Goal: Task Accomplishment & Management: Manage account settings

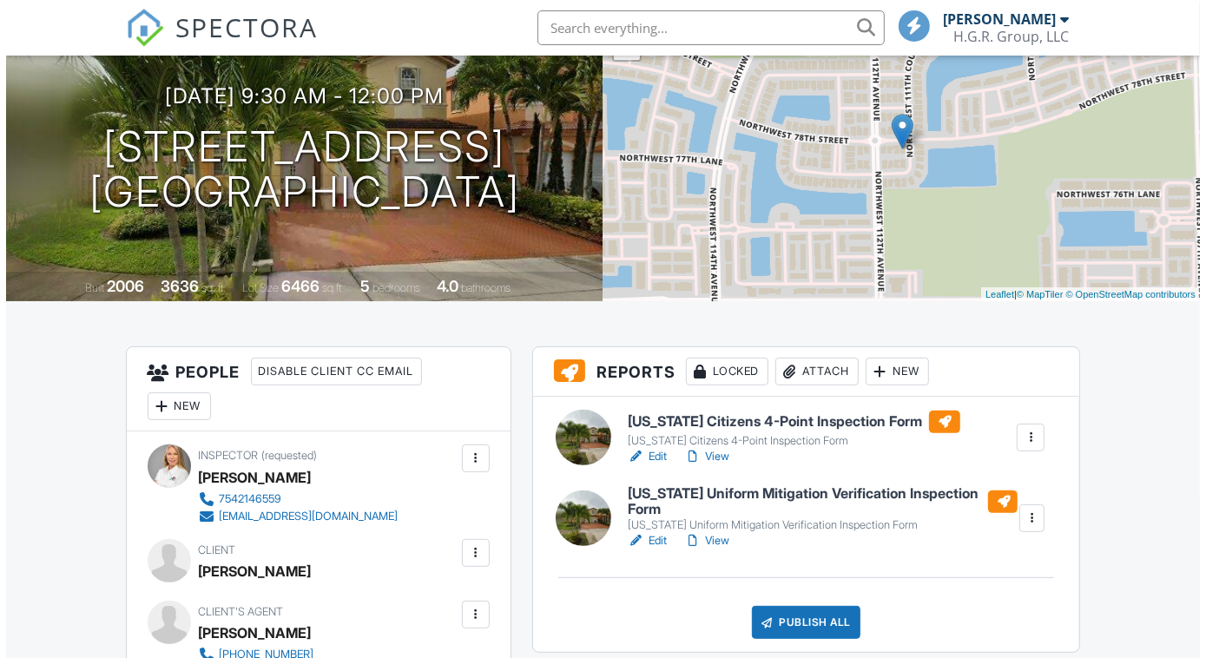
scroll to position [181, 0]
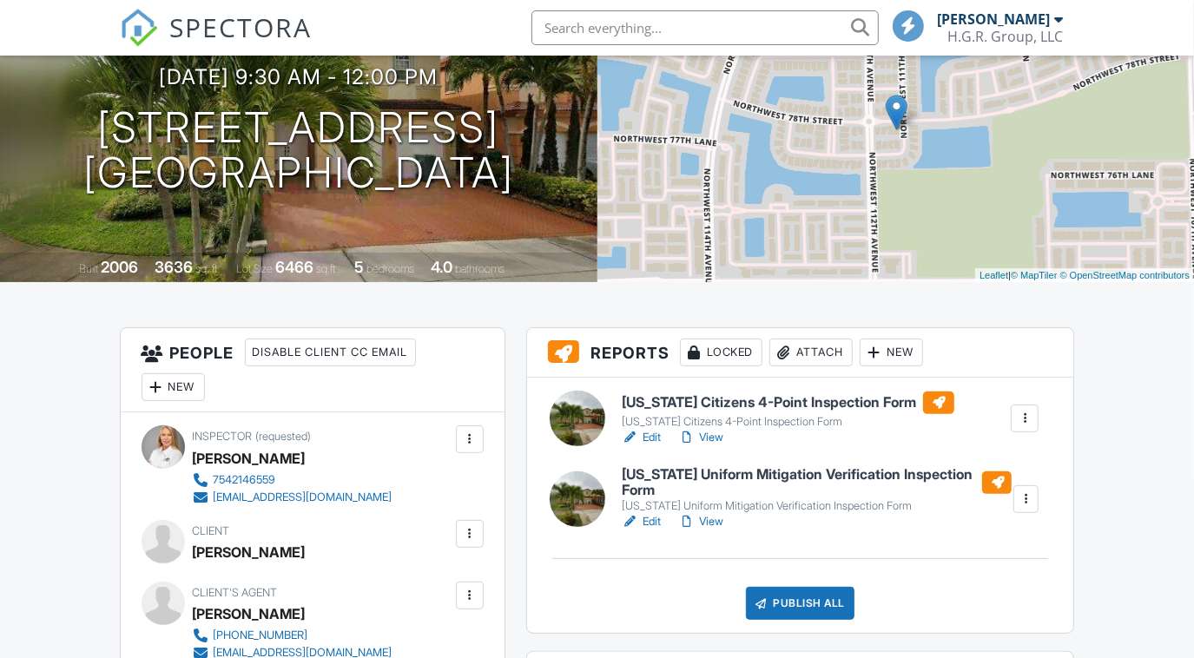
click at [791, 351] on div at bounding box center [783, 352] width 17 height 17
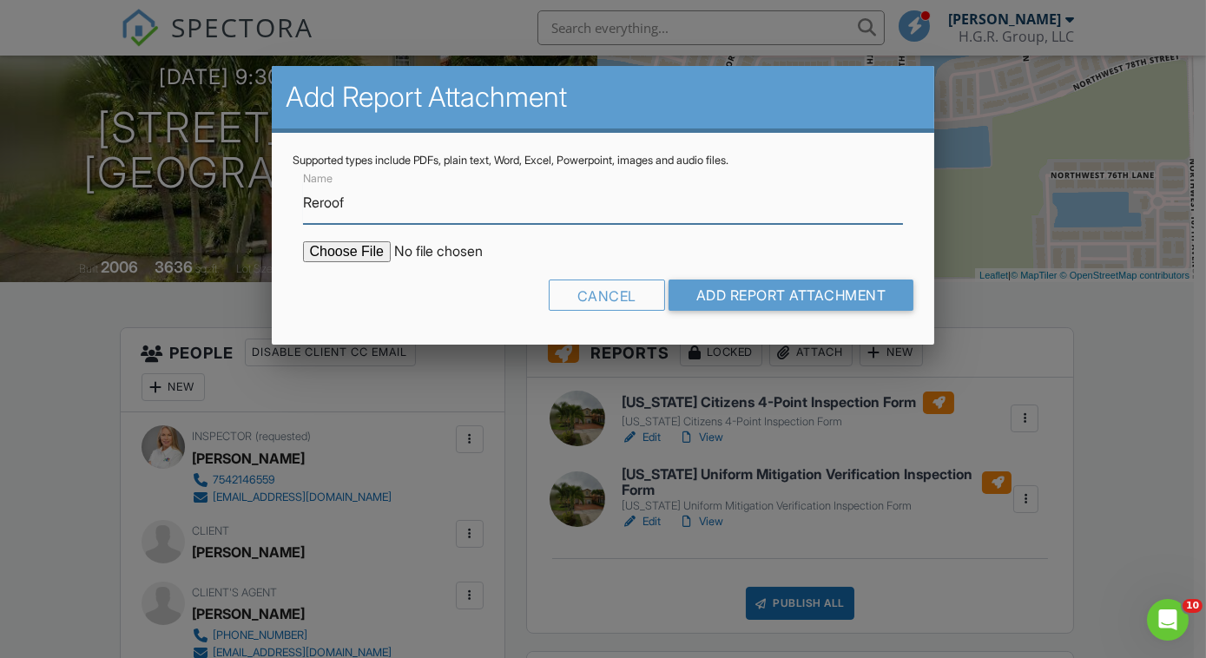
scroll to position [0, 0]
type input "Reroof 11142"
click at [320, 253] on input "file" at bounding box center [450, 251] width 295 height 21
type input "C:\fakepath\Reroof 11142.pdf"
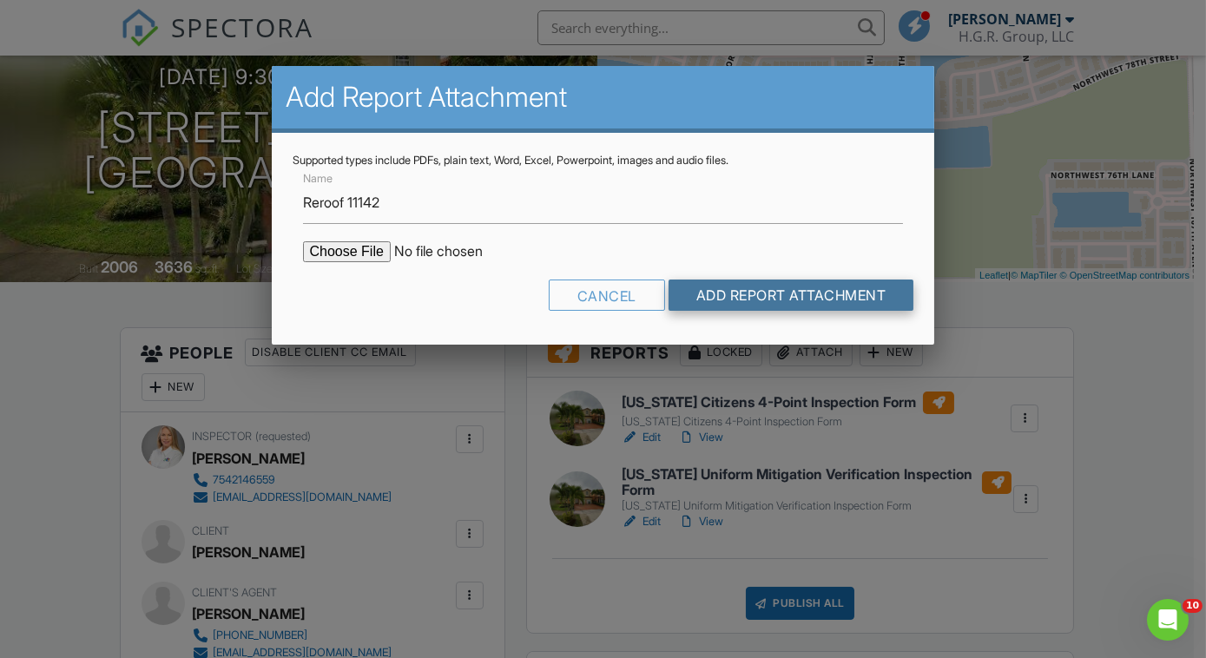
click at [764, 290] on input "Add Report Attachment" at bounding box center [791, 295] width 246 height 31
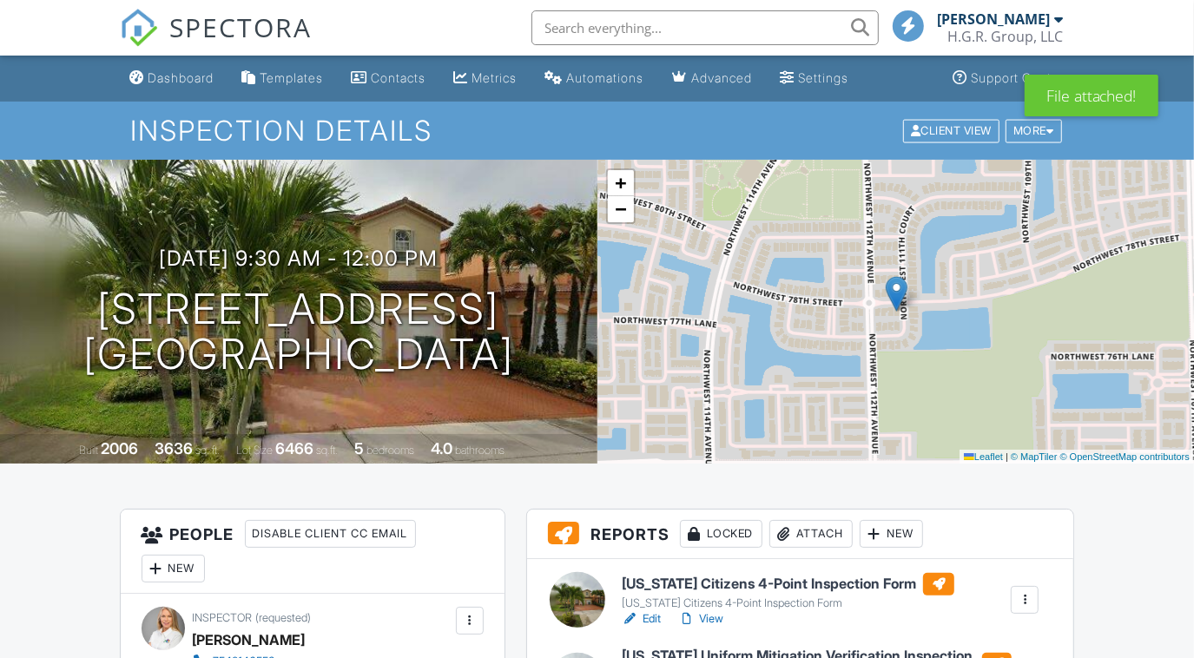
click at [714, 615] on link "View" at bounding box center [700, 618] width 45 height 17
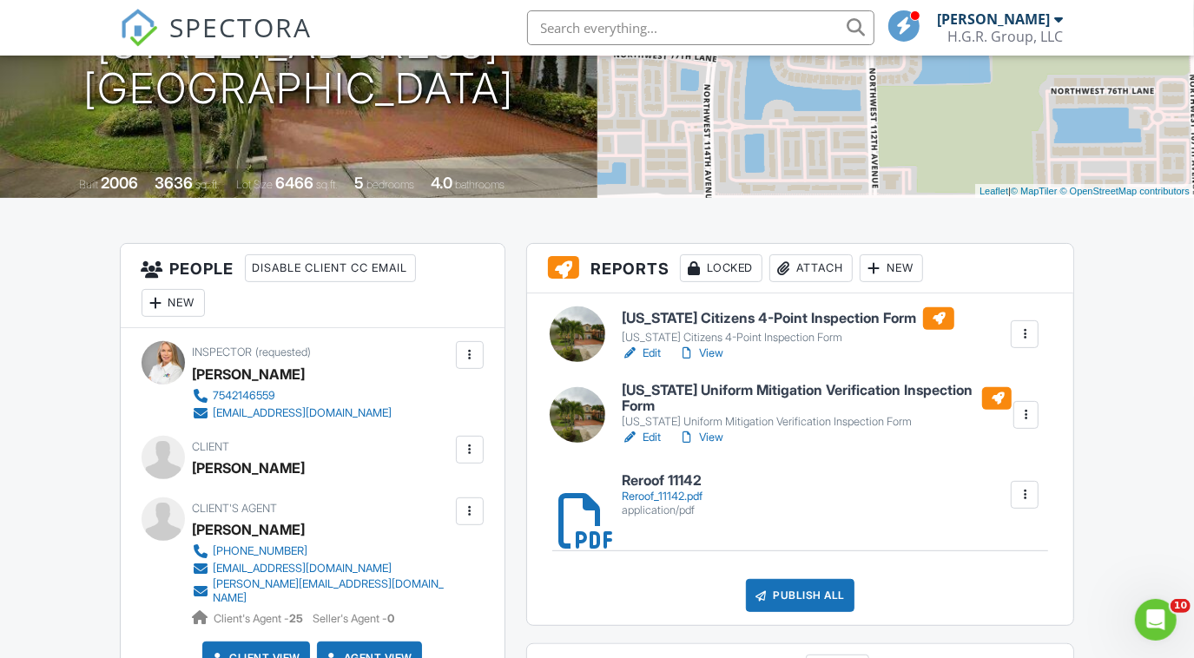
scroll to position [268, 0]
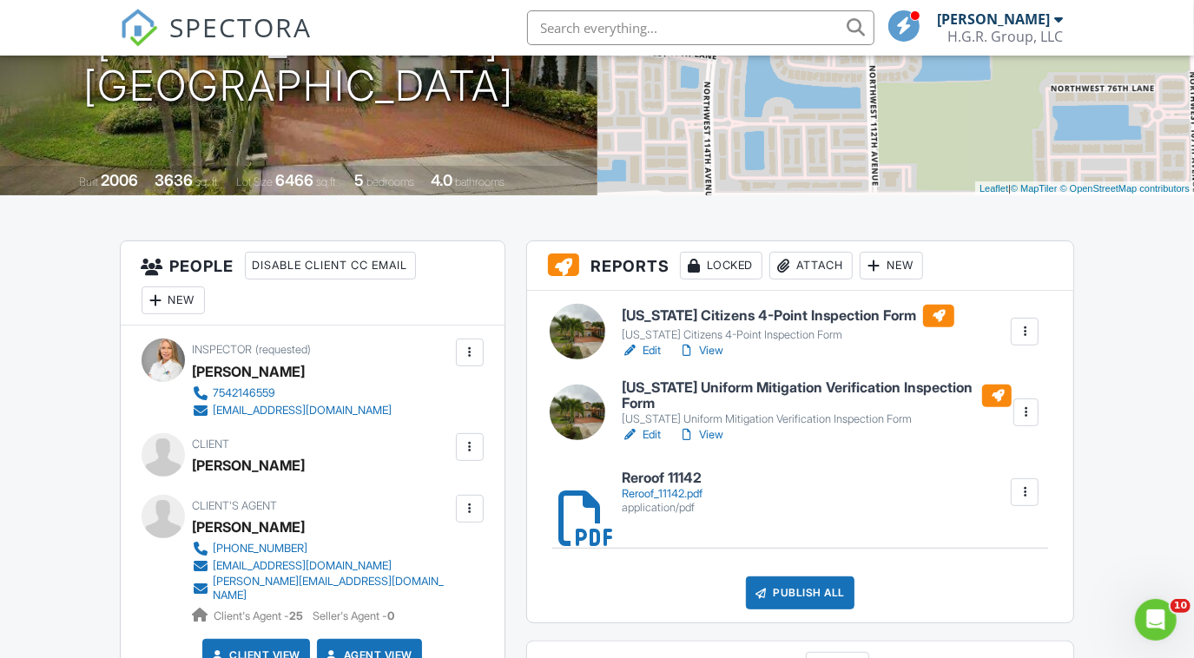
click at [714, 429] on link "View" at bounding box center [700, 434] width 45 height 17
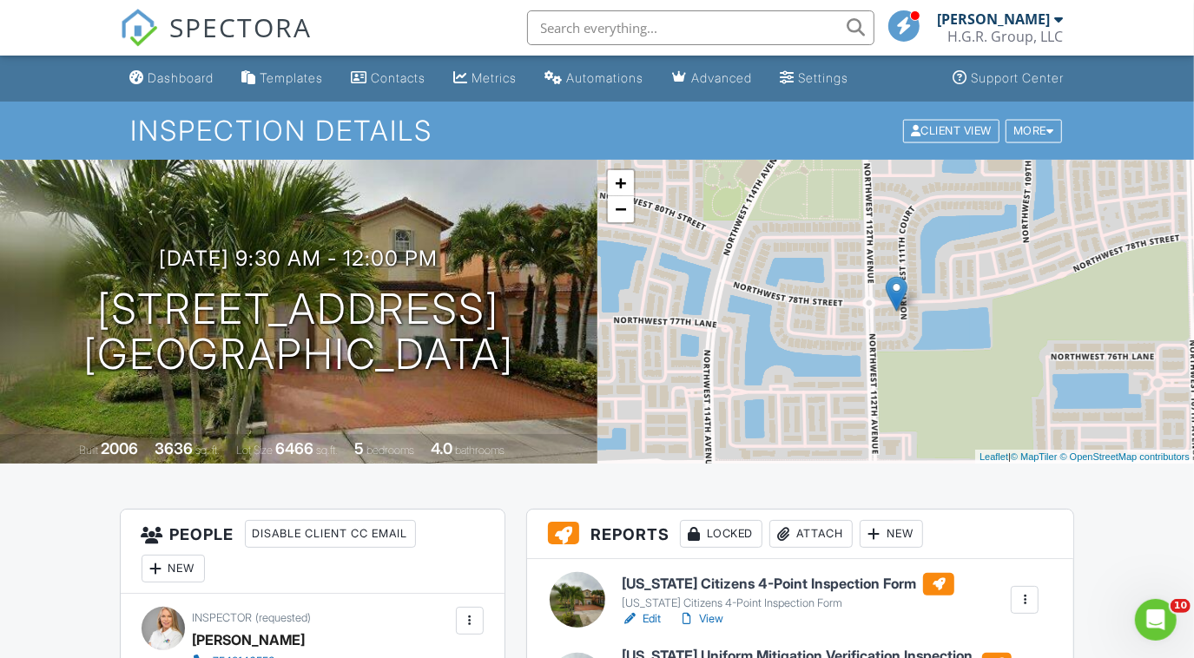
click at [812, 533] on div "Attach" at bounding box center [810, 534] width 83 height 28
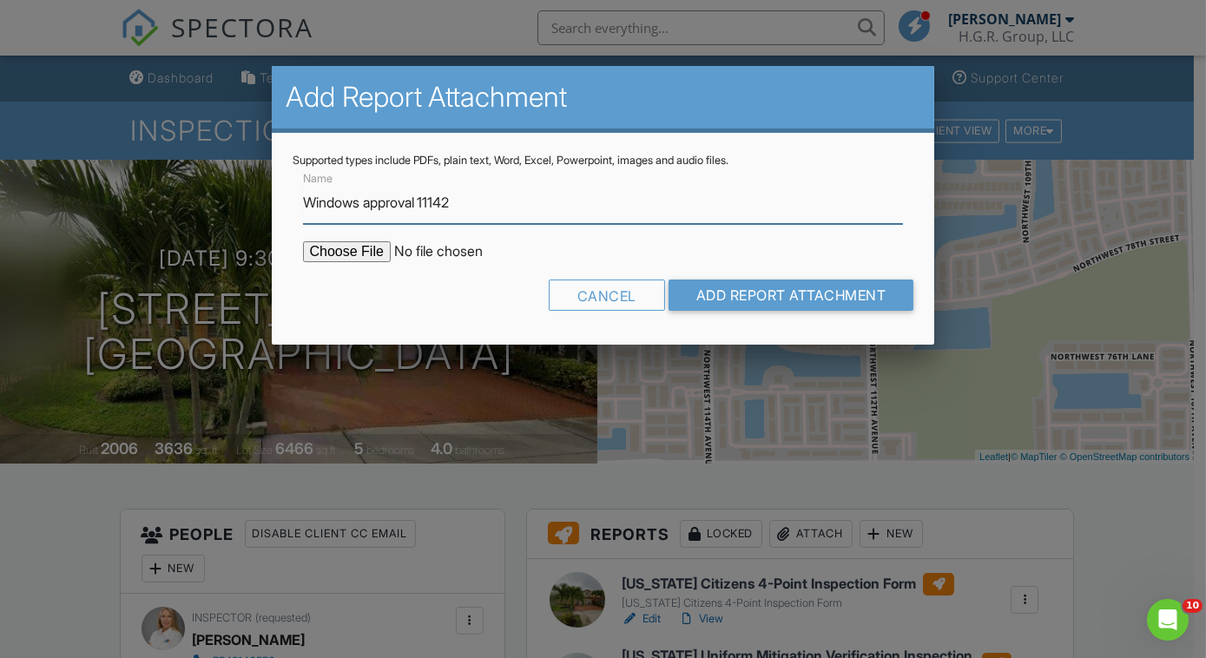
type input "Windows approval 11142"
click at [337, 253] on input "file" at bounding box center [450, 251] width 295 height 21
type input "C:\fakepath\Product approval 11142.pdf"
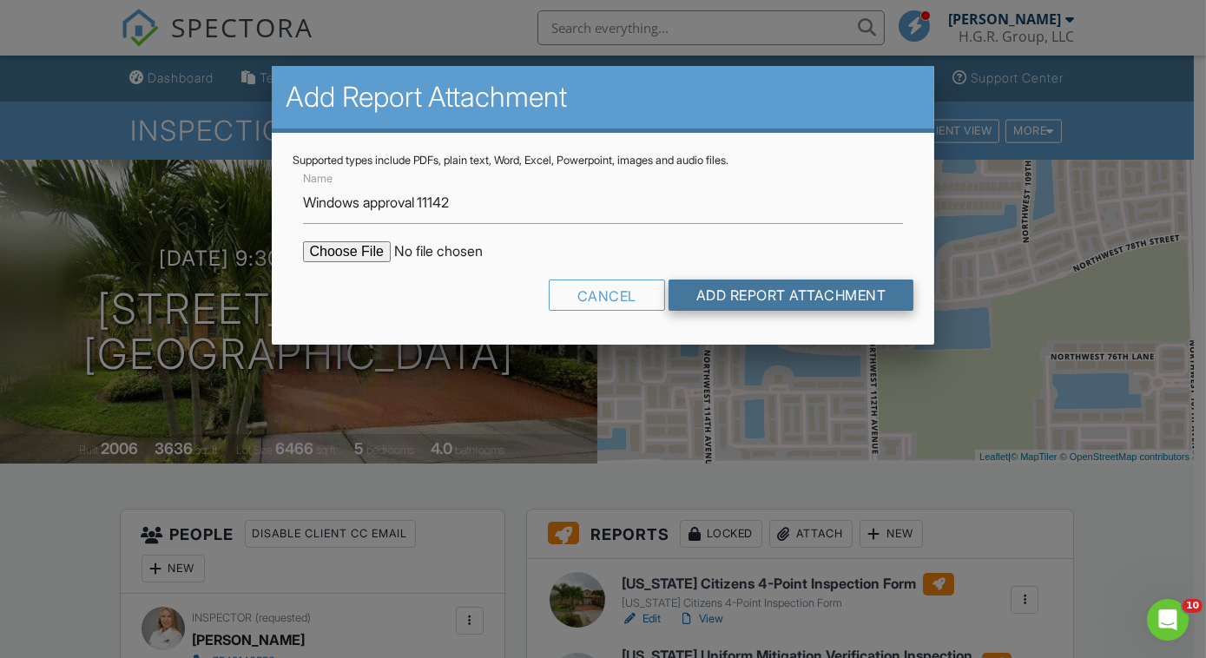
click at [766, 295] on input "Add Report Attachment" at bounding box center [791, 295] width 246 height 31
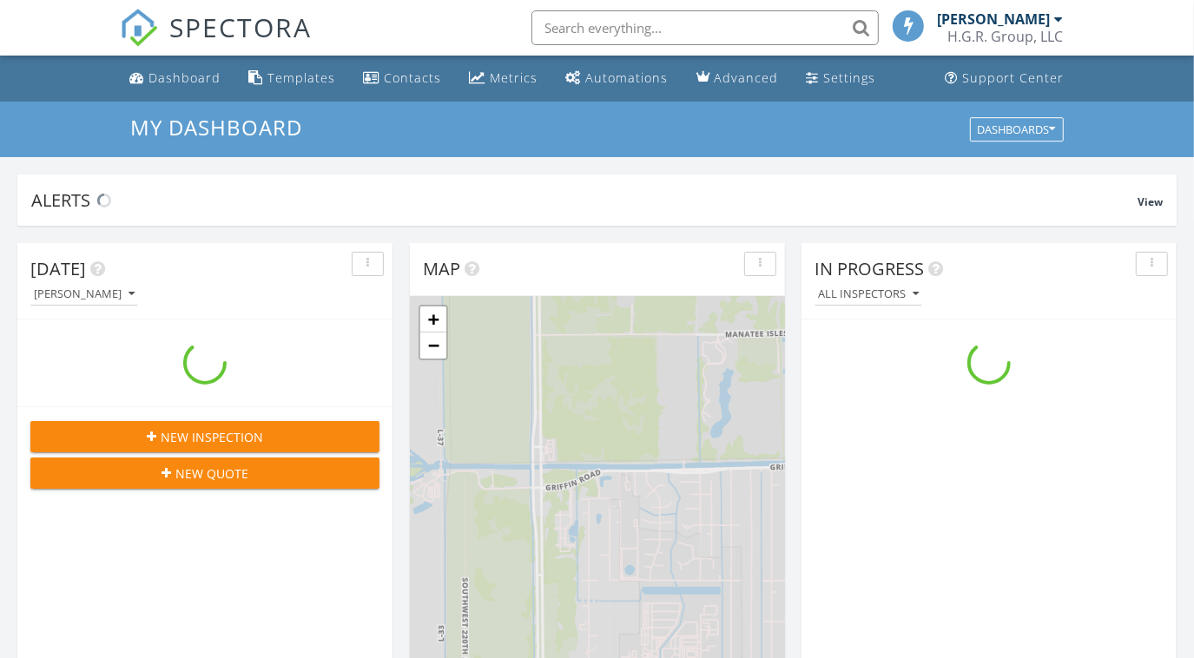
scroll to position [1605, 1219]
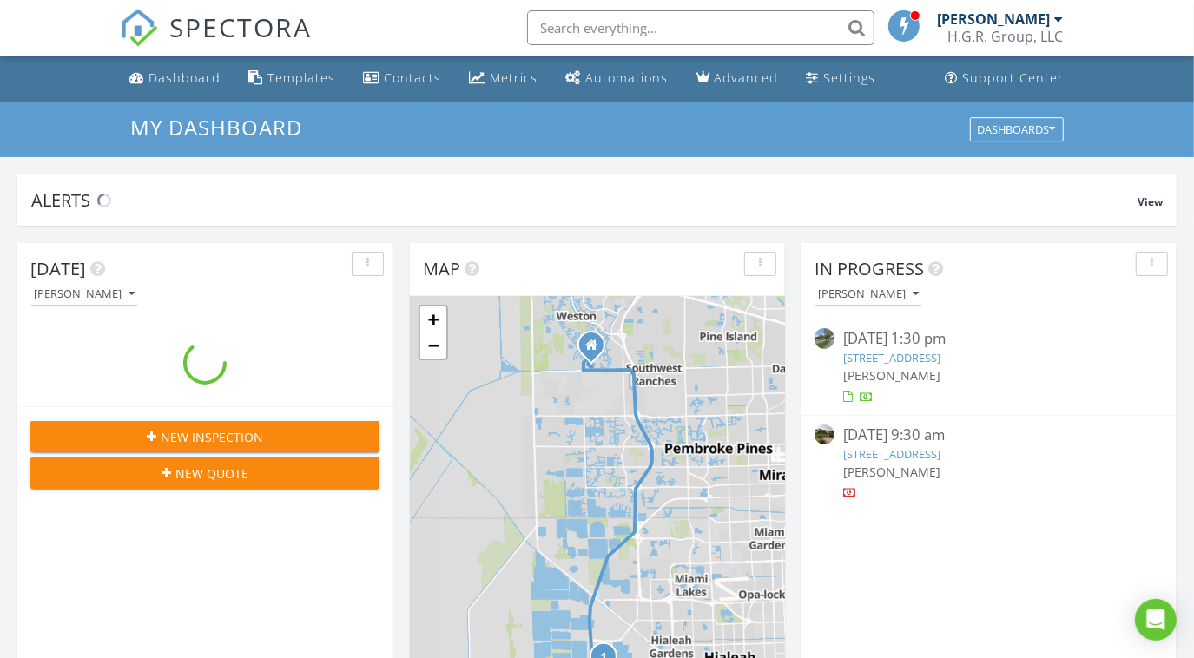
click at [886, 452] on link "[STREET_ADDRESS]" at bounding box center [891, 454] width 97 height 16
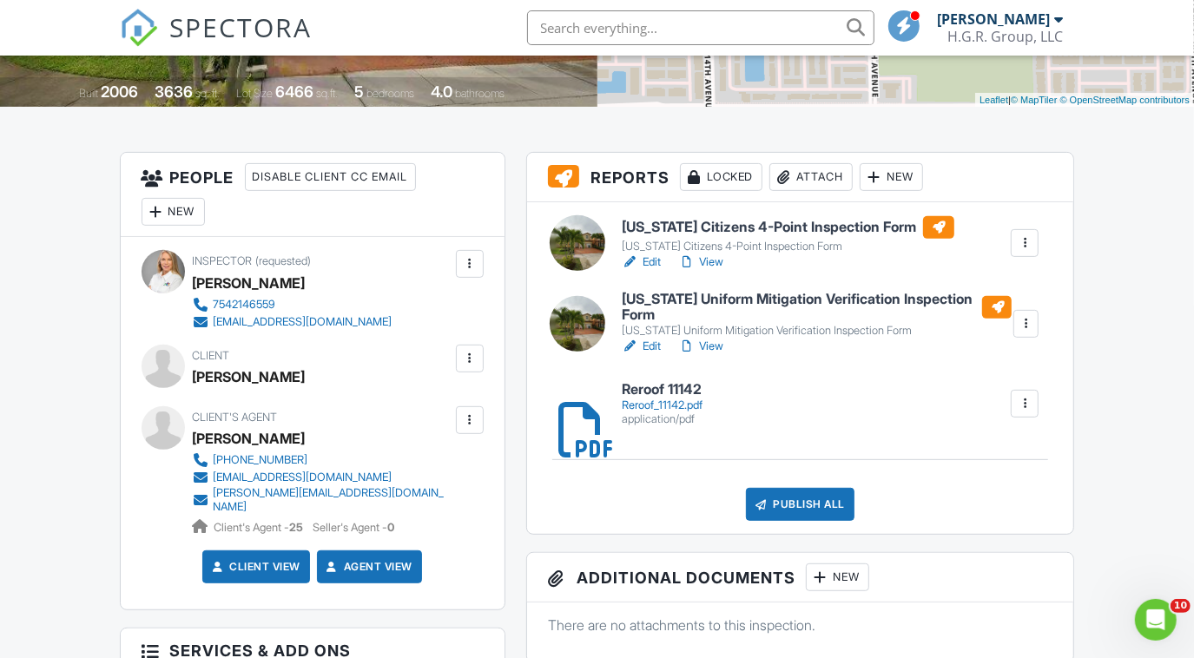
click at [654, 345] on link "Edit" at bounding box center [641, 346] width 39 height 17
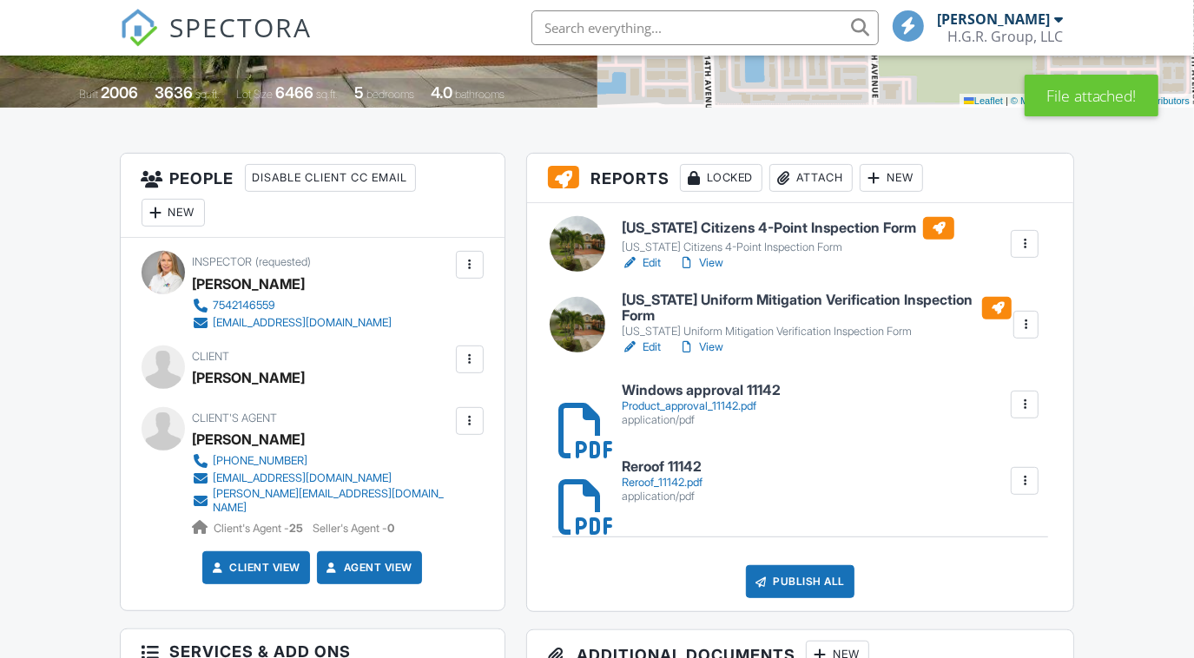
scroll to position [358, 0]
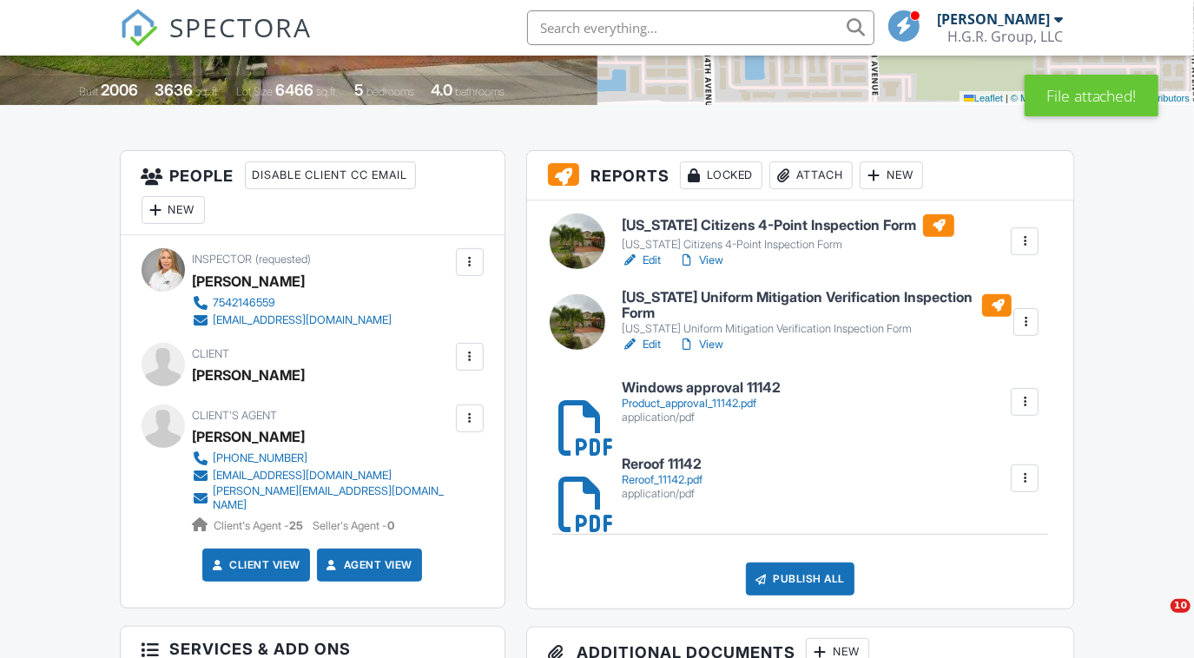
click at [800, 580] on div "Publish All" at bounding box center [800, 578] width 109 height 33
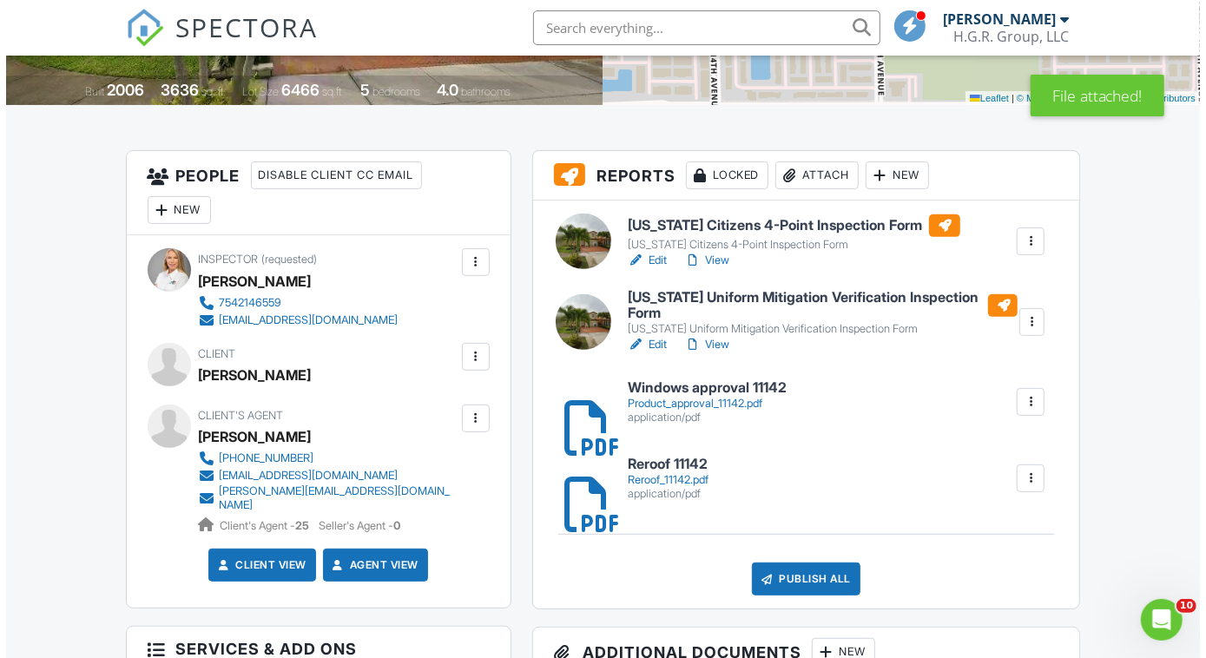
scroll to position [0, 0]
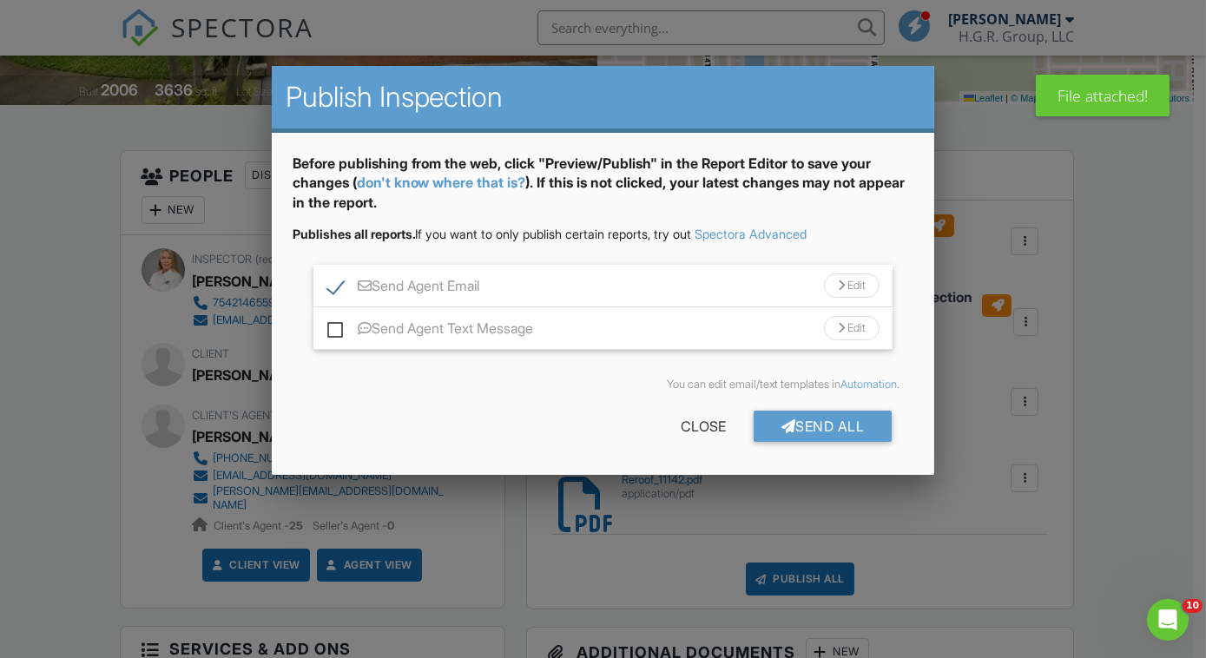
click at [332, 323] on label "Send Agent Text Message" at bounding box center [430, 331] width 207 height 22
click at [332, 323] on input "Send Agent Text Message" at bounding box center [332, 319] width 11 height 11
checkbox input "true"
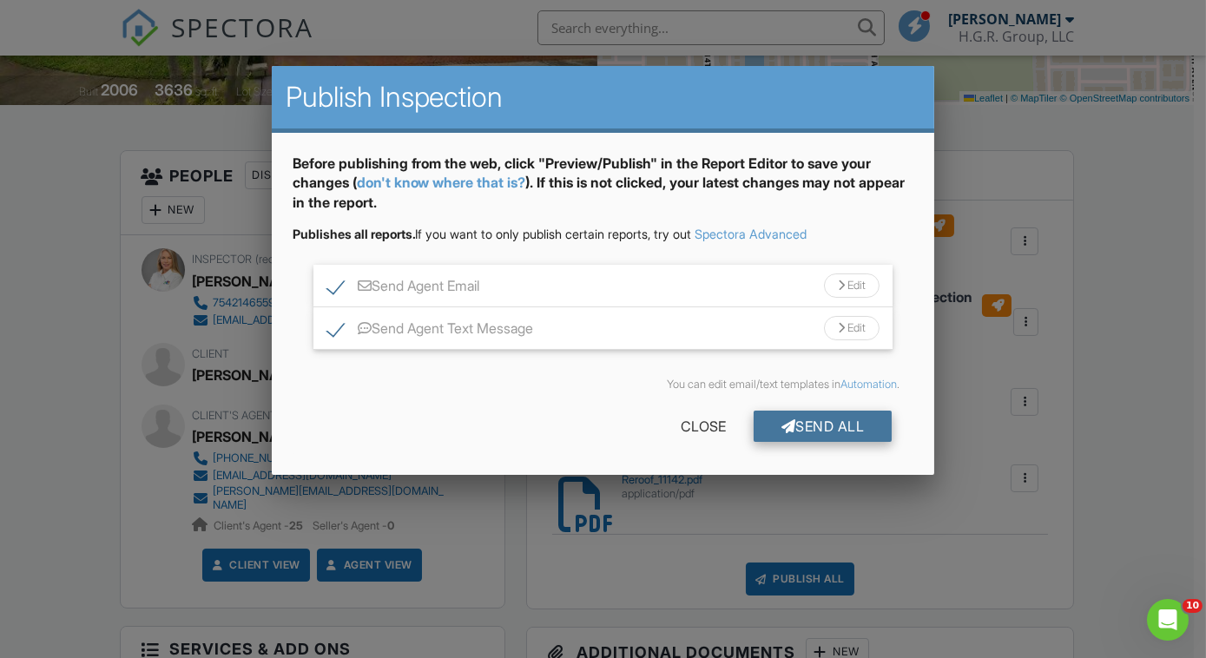
click at [781, 425] on div at bounding box center [788, 426] width 15 height 14
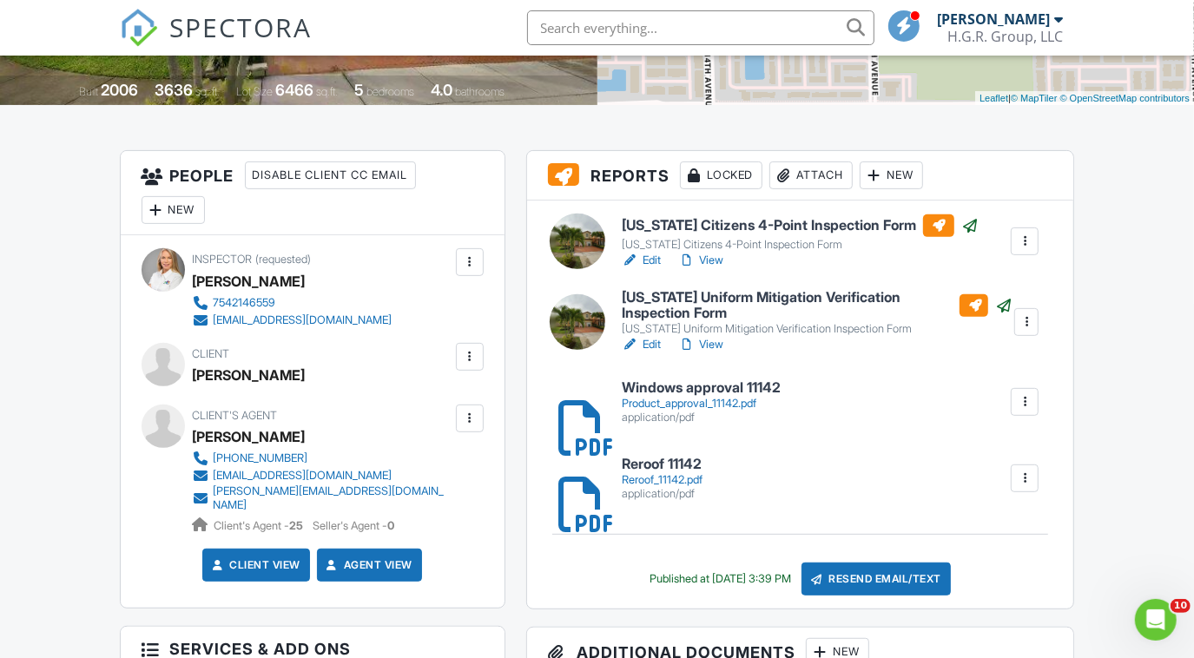
click at [708, 342] on link "View" at bounding box center [700, 344] width 45 height 17
